Goal: Task Accomplishment & Management: Manage account settings

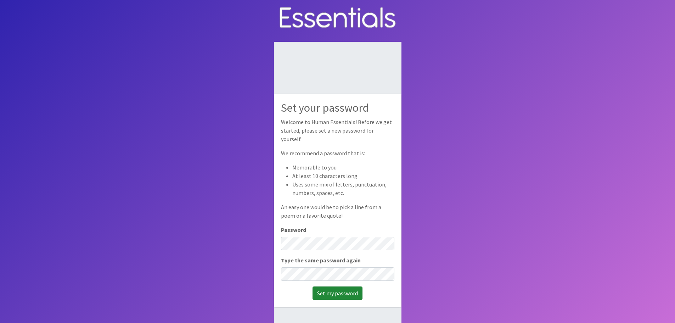
click at [337, 291] on input "Set my password" at bounding box center [338, 292] width 50 height 13
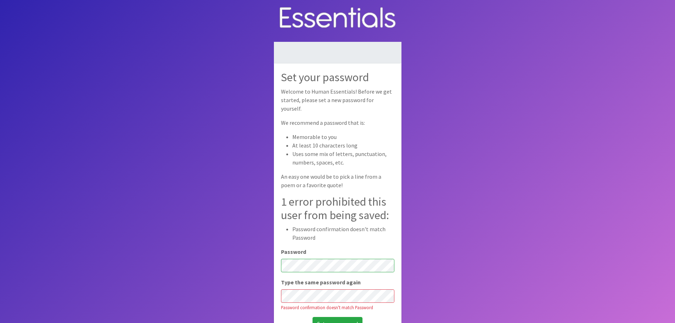
click at [204, 276] on body "Set your password Welcome to Human Essentials! Before we get started, please se…" at bounding box center [337, 185] width 675 height 370
click at [340, 317] on input "Set my password" at bounding box center [338, 323] width 50 height 13
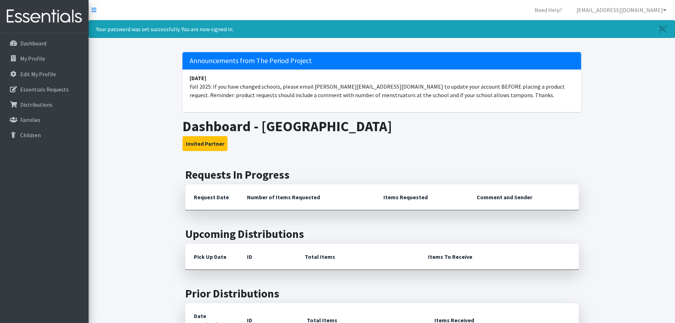
click at [261, 200] on th "Number of Items Requested" at bounding box center [307, 197] width 137 height 26
click at [221, 201] on th "Request Date" at bounding box center [211, 197] width 53 height 26
click at [250, 198] on th "Number of Items Requested" at bounding box center [307, 197] width 137 height 26
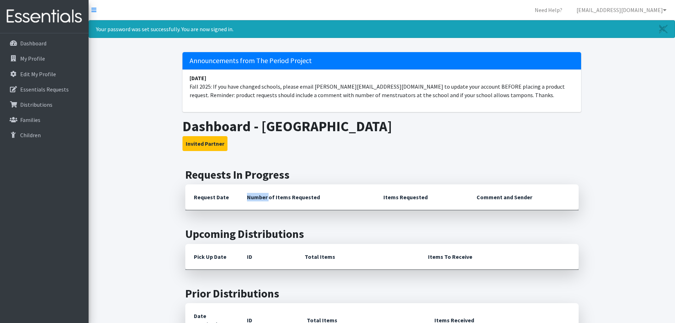
click at [250, 198] on th "Number of Items Requested" at bounding box center [307, 197] width 137 height 26
click at [301, 197] on th "Number of Items Requested" at bounding box center [307, 197] width 137 height 26
click at [213, 196] on th "Request Date" at bounding box center [211, 197] width 53 height 26
